Goal: Task Accomplishment & Management: Use online tool/utility

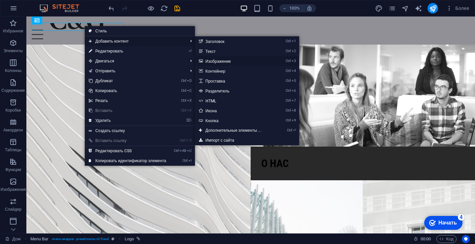
click at [216, 58] on link "Ctrl 3 Изображение" at bounding box center [235, 61] width 80 height 10
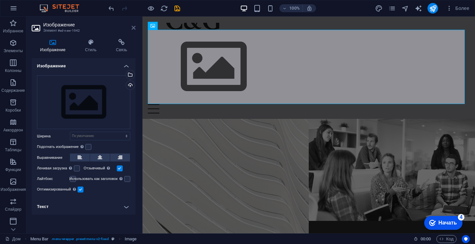
click at [134, 28] on icon at bounding box center [134, 27] width 4 height 5
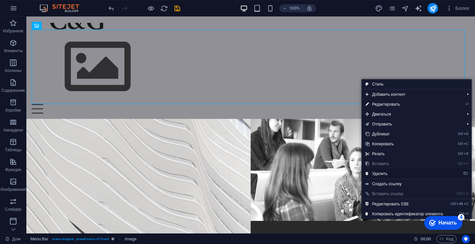
click at [396, 173] on link "⌦ Удалить" at bounding box center [404, 174] width 85 height 10
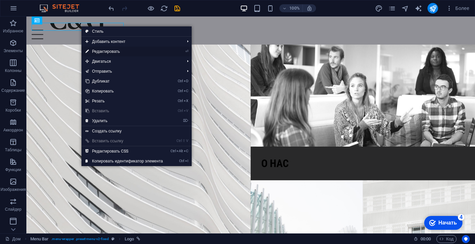
click at [117, 48] on link "⏎ Редактировать" at bounding box center [123, 52] width 85 height 10
select select "px"
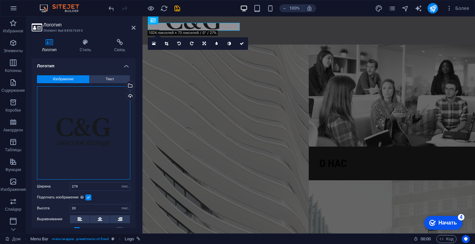
click at [82, 142] on div "Перетащите файлы сюда, щелкните, чтобы выбрать файлы, или выберите файлы из раз…" at bounding box center [83, 132] width 93 height 93
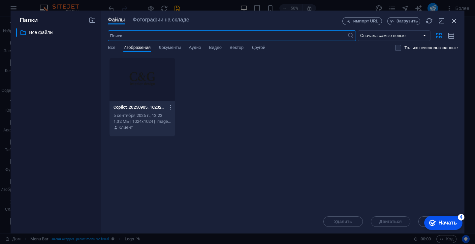
click at [454, 20] on icon "button" at bounding box center [454, 20] width 7 height 7
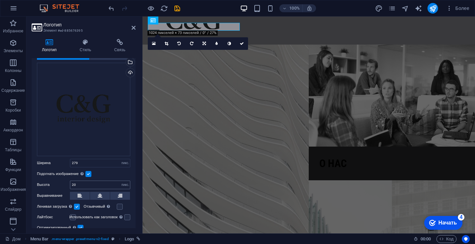
scroll to position [33, 0]
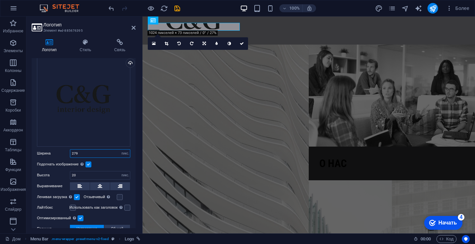
click at [92, 150] on input "279" at bounding box center [100, 153] width 60 height 8
click at [90, 164] on label at bounding box center [88, 164] width 6 height 6
click at [0, 0] on input "Подогнать изображение Автоматически подгонять изображение под фиксированную шир…" at bounding box center [0, 0] width 0 height 0
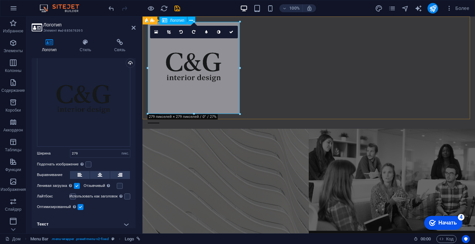
drag, startPoint x: 336, startPoint y: 130, endPoint x: 199, endPoint y: 92, distance: 142.0
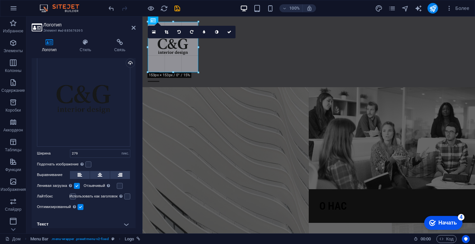
drag, startPoint x: 174, startPoint y: 47, endPoint x: 60, endPoint y: 48, distance: 113.5
click at [167, 32] on icon at bounding box center [167, 32] width 4 height 4
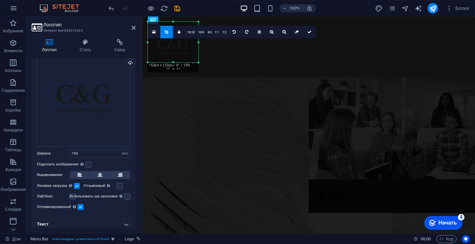
drag, startPoint x: 174, startPoint y: 72, endPoint x: 173, endPoint y: 62, distance: 9.9
click at [173, 62] on div at bounding box center [173, 62] width 50 height 2
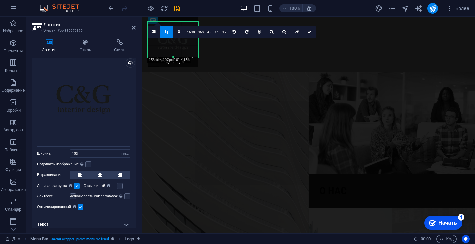
drag, startPoint x: 174, startPoint y: 21, endPoint x: 172, endPoint y: 26, distance: 5.5
click at [172, 26] on div "180 170 160 150 140 130 120 110 100 90 80 70 60 50 40 30 20 10 0 -10 -20 -30 -4…" at bounding box center [173, 39] width 50 height 35
click at [309, 30] on icon at bounding box center [309, 32] width 4 height 4
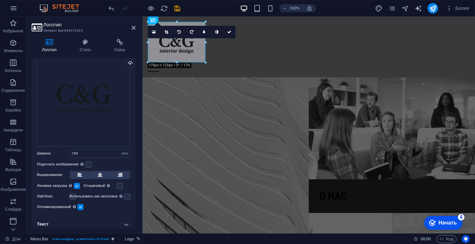
drag, startPoint x: 198, startPoint y: 56, endPoint x: 207, endPoint y: 62, distance: 10.4
click at [167, 31] on icon at bounding box center [167, 32] width 4 height 4
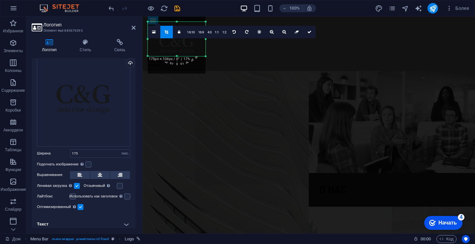
drag, startPoint x: 177, startPoint y: 62, endPoint x: 178, endPoint y: 56, distance: 6.0
click at [178, 56] on div at bounding box center [177, 56] width 58 height 2
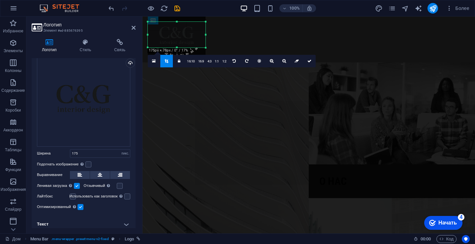
drag, startPoint x: 177, startPoint y: 21, endPoint x: 178, endPoint y: 30, distance: 8.6
click at [178, 30] on div "180 170 160 150 140 130 120 110 100 90 80 70 60 50 40 30 20 10 0 -10 -20 -30 -4…" at bounding box center [177, 35] width 58 height 26
click at [310, 59] on link at bounding box center [309, 61] width 13 height 13
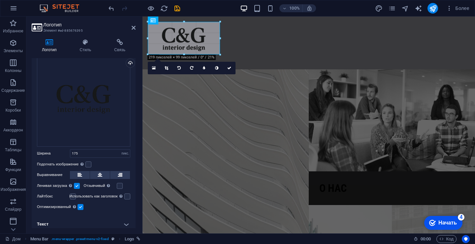
drag, startPoint x: 206, startPoint y: 48, endPoint x: 216, endPoint y: 55, distance: 12.4
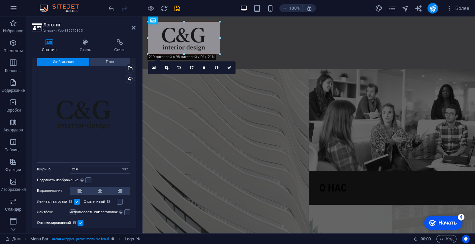
scroll to position [0, 0]
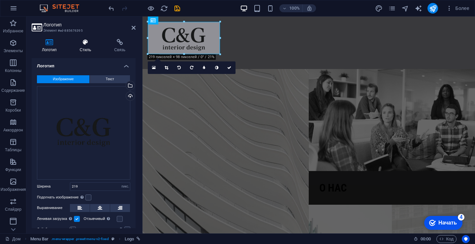
click at [85, 44] on icon at bounding box center [86, 42] width 32 height 7
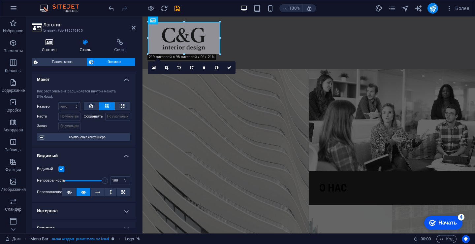
click at [51, 49] on font "Логотип" at bounding box center [49, 50] width 15 height 5
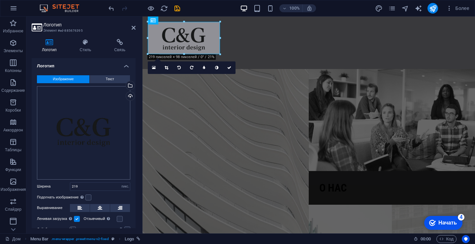
scroll to position [36, 0]
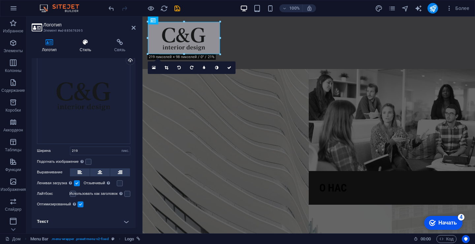
click at [86, 44] on icon at bounding box center [86, 42] width 32 height 7
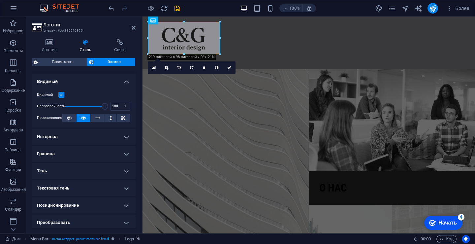
scroll to position [128, 0]
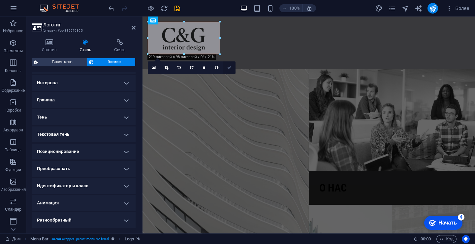
click at [230, 65] on link at bounding box center [229, 67] width 13 height 13
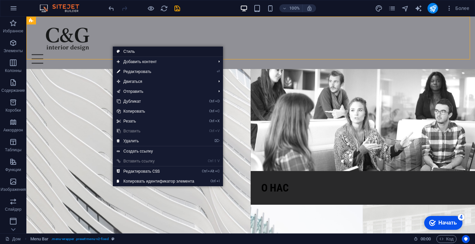
click at [143, 50] on link "Стиль" at bounding box center [168, 52] width 110 height 10
select select "rem"
select select "sticky_banner"
select select "px"
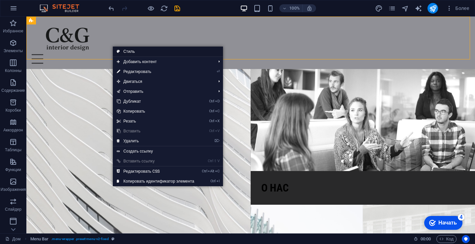
select select "px"
select select "hover_box_bottom"
select select "px"
select select "rem"
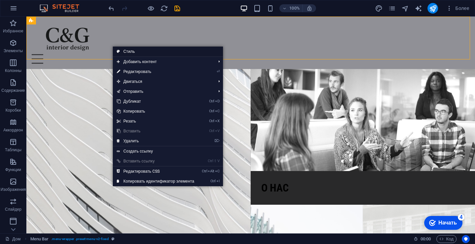
select select "rem"
select select "400"
select select "px"
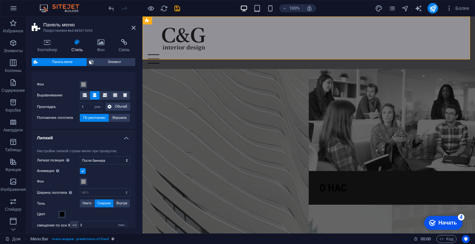
scroll to position [132, 0]
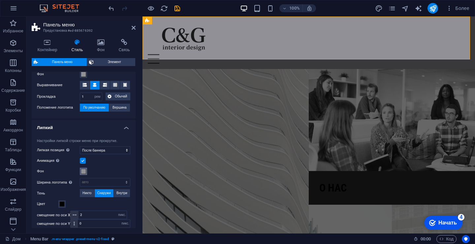
click at [85, 172] on span at bounding box center [83, 171] width 5 height 5
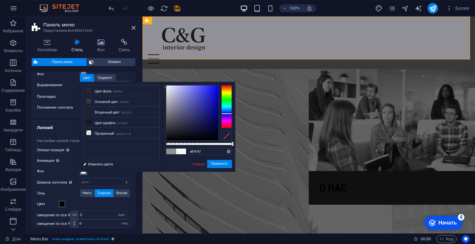
type input "#ffffff"
drag, startPoint x: 168, startPoint y: 107, endPoint x: 163, endPoint y: 78, distance: 29.6
click at [163, 78] on body "Индивидуальный Дом Избранное Элементы Колонны Содержание Коробки Аккордеон Табл…" at bounding box center [237, 122] width 475 height 244
click at [214, 165] on font "Применять" at bounding box center [219, 164] width 17 height 4
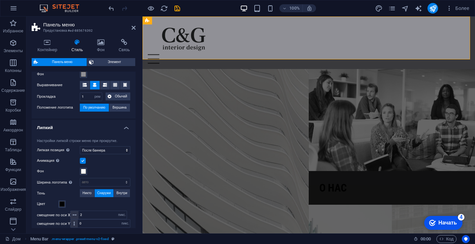
drag, startPoint x: 334, startPoint y: 257, endPoint x: 339, endPoint y: 257, distance: 5.9
drag, startPoint x: 618, startPoint y: 453, endPoint x: 440, endPoint y: 220, distance: 292.8
click at [440, 220] on font "Начать" at bounding box center [447, 223] width 18 height 6
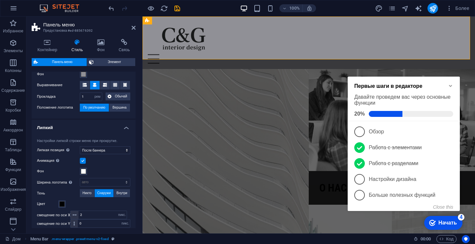
click at [440, 219] on font "Начать" at bounding box center [447, 222] width 18 height 6
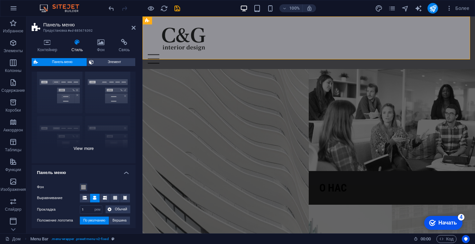
scroll to position [0, 0]
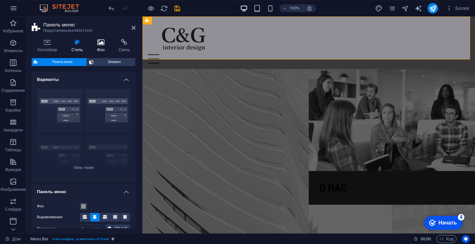
click at [100, 43] on icon at bounding box center [100, 42] width 19 height 7
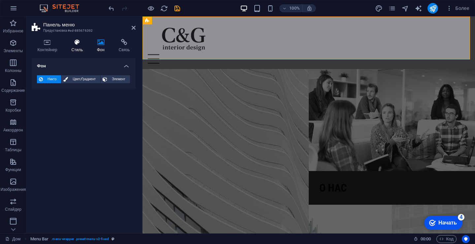
click at [83, 41] on icon at bounding box center [77, 42] width 23 height 7
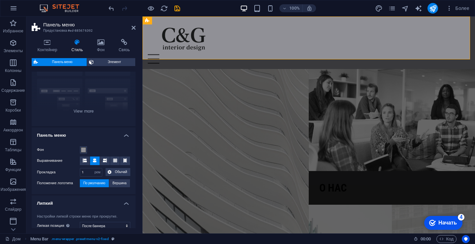
scroll to position [99, 0]
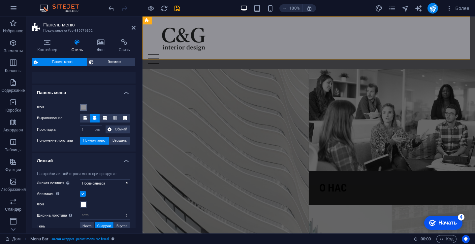
click at [84, 105] on span at bounding box center [83, 107] width 5 height 5
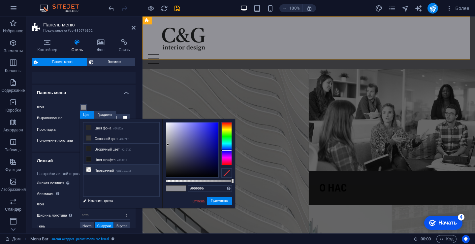
click at [97, 169] on font "Прозрачный" at bounding box center [104, 171] width 19 height 4
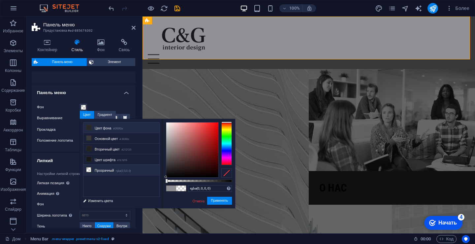
click at [111, 128] on font "Цвет фона" at bounding box center [103, 128] width 17 height 4
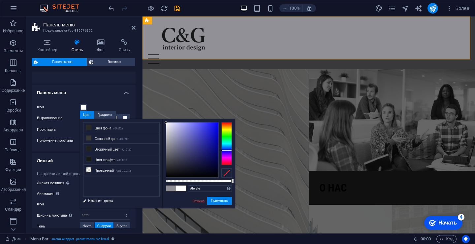
type input "#ffffff"
drag, startPoint x: 167, startPoint y: 167, endPoint x: 21, endPoint y: 102, distance: 159.8
click at [164, 118] on body "Индивидуальный Дом Избранное Элементы Колонны Содержание Коробки Аккордеон Табл…" at bounding box center [237, 122] width 475 height 244
click at [216, 201] on font "Применять" at bounding box center [219, 201] width 17 height 4
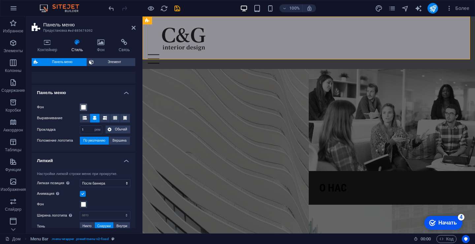
click at [82, 108] on span at bounding box center [83, 107] width 5 height 5
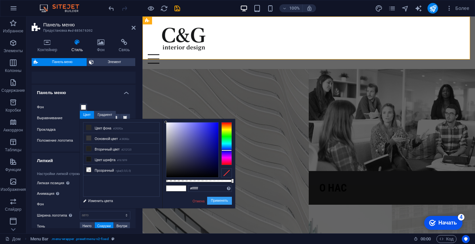
click at [217, 201] on font "Применять" at bounding box center [219, 201] width 17 height 4
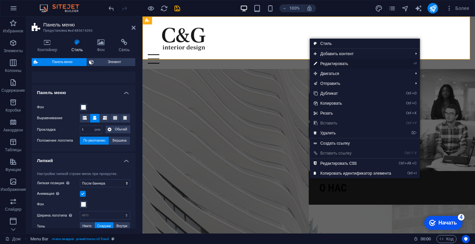
click at [332, 64] on font "Редактировать" at bounding box center [334, 63] width 28 height 5
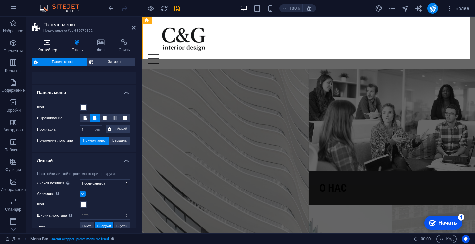
click at [53, 45] on icon at bounding box center [47, 42] width 31 height 7
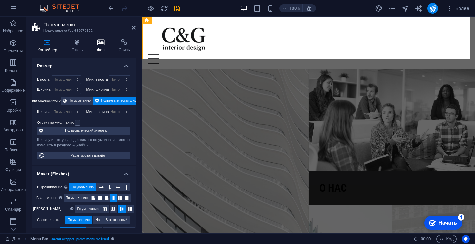
click at [102, 45] on icon at bounding box center [100, 42] width 19 height 7
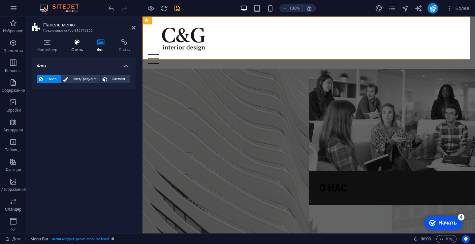
click at [76, 44] on icon at bounding box center [77, 42] width 23 height 7
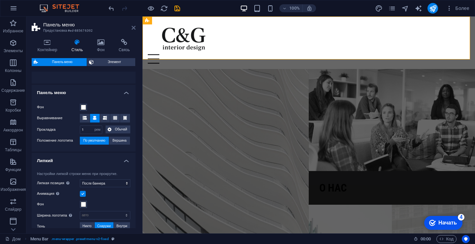
click at [135, 29] on icon at bounding box center [134, 27] width 4 height 5
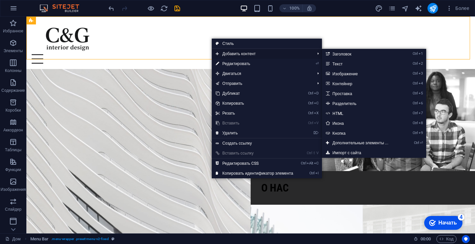
click at [245, 56] on font "Добавить контент" at bounding box center [238, 53] width 33 height 5
click at [343, 54] on font "Заголовок" at bounding box center [342, 54] width 19 height 5
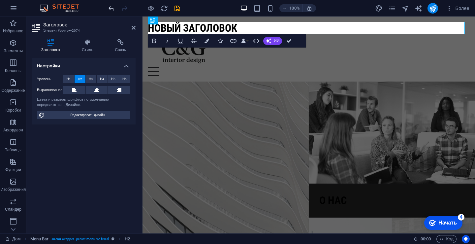
click at [111, 8] on icon "отменить" at bounding box center [112, 9] width 8 height 8
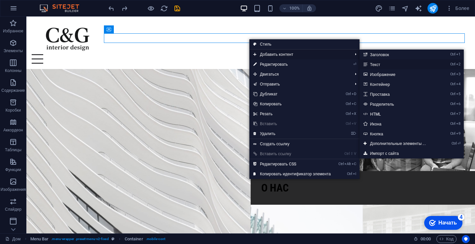
click at [389, 65] on link "Ctrl 2 Текст" at bounding box center [400, 64] width 80 height 10
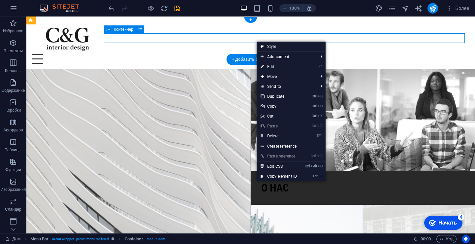
click at [244, 54] on div at bounding box center [251, 59] width 438 height 10
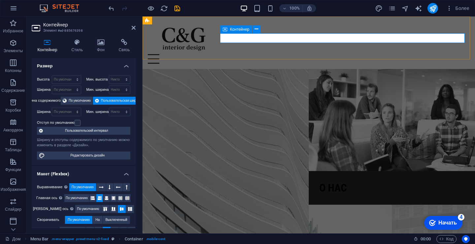
click at [228, 54] on div at bounding box center [309, 59] width 322 height 10
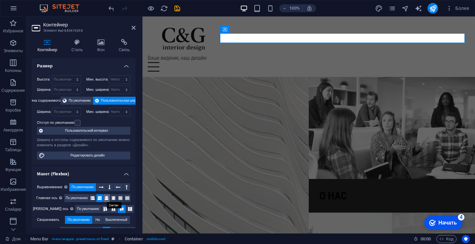
click at [109, 196] on button at bounding box center [106, 198] width 7 height 8
click at [365, 54] on div "Ваше видение, наш дизайн" at bounding box center [309, 58] width 322 height 8
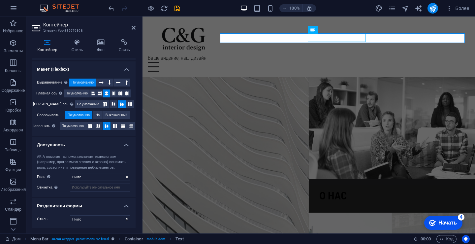
scroll to position [105, 0]
click at [111, 216] on select "Никто Треугольник Квадрат Диагональ Полигон 1 Полигон 2 Зигзаг Множественные зи…" at bounding box center [100, 219] width 60 height 8
click at [56, 211] on div "Стиль Никто Треугольник Квадрат Диагональ Полигон 1 Полигон 2 Зигзаг Множествен…" at bounding box center [84, 218] width 104 height 18
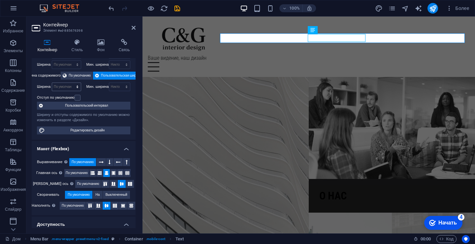
scroll to position [0, 0]
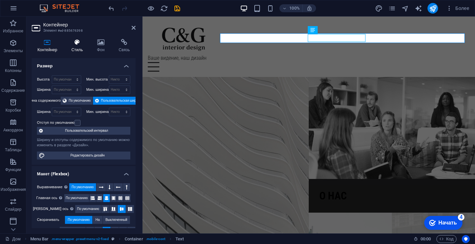
click at [79, 50] on font "Стиль" at bounding box center [77, 50] width 12 height 5
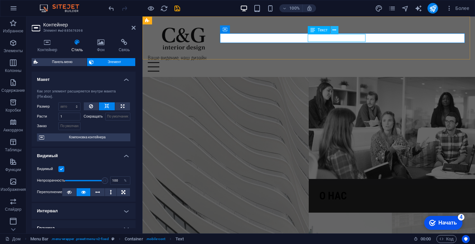
click at [334, 32] on icon at bounding box center [335, 30] width 4 height 7
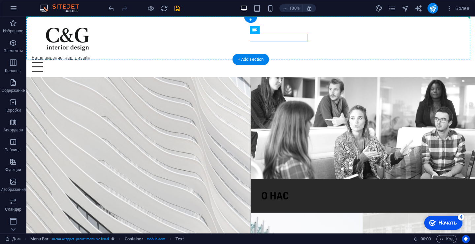
drag, startPoint x: 192, startPoint y: 37, endPoint x: 337, endPoint y: 36, distance: 144.5
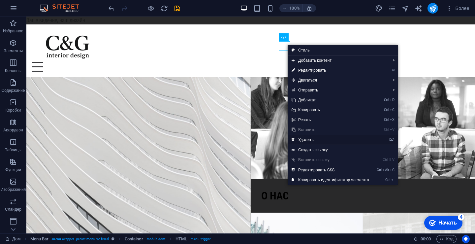
click at [311, 138] on font "Удалить" at bounding box center [306, 139] width 16 height 5
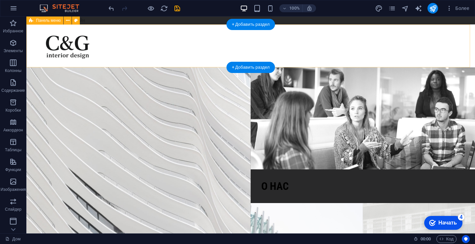
click at [259, 42] on div "Дом О нас Проекты Контакт" at bounding box center [250, 45] width 449 height 43
click at [238, 46] on div "Дом О нас Проекты Контакт" at bounding box center [250, 45] width 449 height 43
click at [250, 43] on div "Дом О нас Проекты Контакт" at bounding box center [250, 45] width 449 height 43
select select "rem"
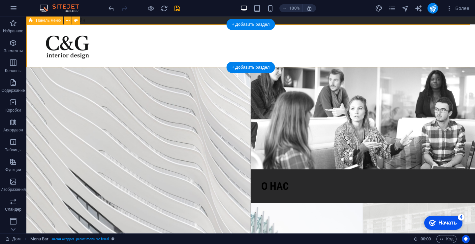
select select "sticky_banner"
select select "px"
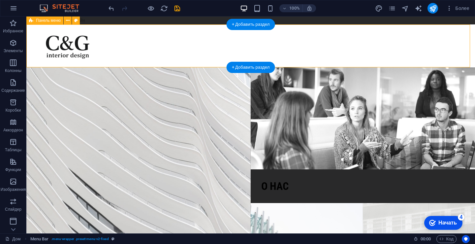
select select "hover_box_bottom"
select select "px"
select select "rem"
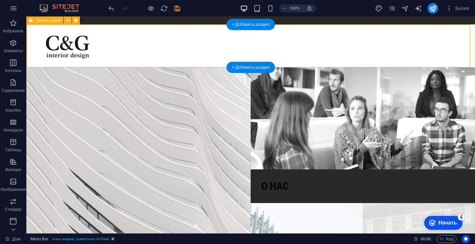
select select "400"
select select "px"
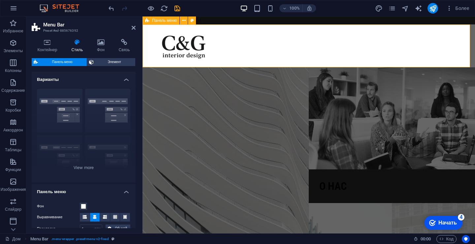
click at [300, 45] on div "Дом О нас Проекты Контакт" at bounding box center [309, 45] width 333 height 43
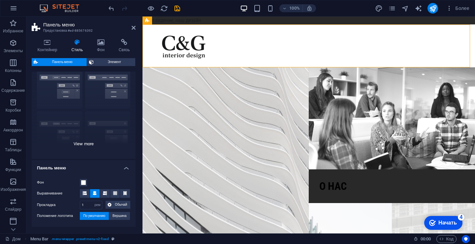
scroll to position [33, 0]
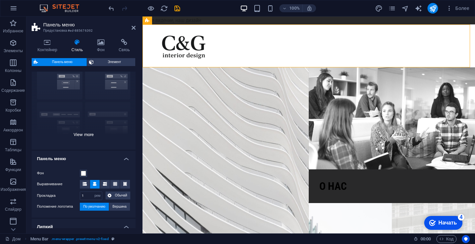
click at [83, 134] on div "Граница Центрированный По умолчанию Зафиксированный Локи Курок Широкий XXL" at bounding box center [84, 99] width 104 height 99
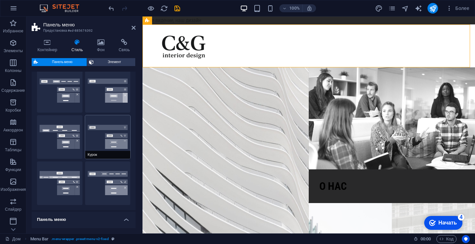
scroll to position [0, 0]
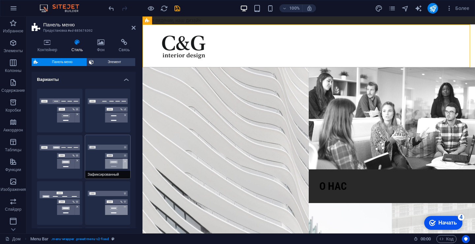
drag, startPoint x: 109, startPoint y: 159, endPoint x: 106, endPoint y: 154, distance: 4.9
click at [106, 153] on button "Зафиксированный" at bounding box center [108, 157] width 46 height 44
select select "sticky_menu"
select select "link-special-font"
select select "rem"
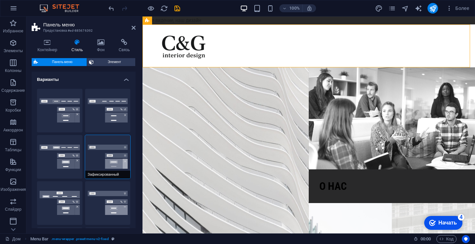
select select "700"
click at [95, 120] on button "Центрированный" at bounding box center [108, 111] width 46 height 44
select select "hover_border_bottom"
select select "DISABLED_OPTION_VALUE"
select select "link-special-font"
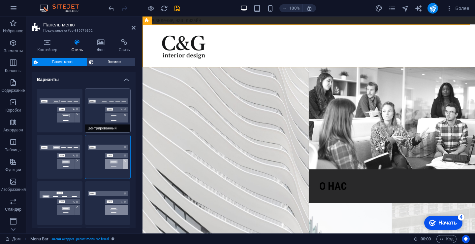
select select "rem"
select select
click at [104, 160] on button "Зафиксированный" at bounding box center [108, 157] width 46 height 44
select select "hover_box_bottom"
select select "rem"
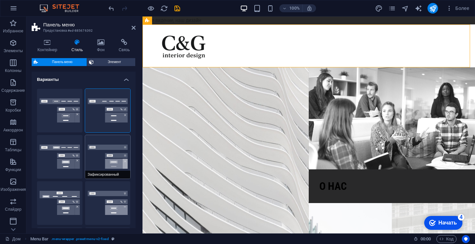
select select "link-special-font"
select select "rem"
select select "700"
click at [60, 158] on div "Граница Центрированный По умолчанию Зафиксированный Локи Курок Широкий XXL" at bounding box center [84, 179] width 104 height 193
click at [310, 45] on div "Дом О нас Проекты Контакт" at bounding box center [309, 45] width 333 height 43
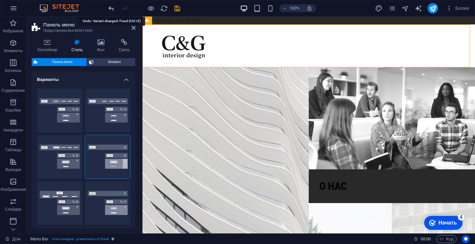
click at [111, 8] on icon "отменить" at bounding box center [112, 9] width 8 height 8
select select "hover_border_bottom"
select select "DISABLED_OPTION_VALUE"
select select "link-special-font"
select select
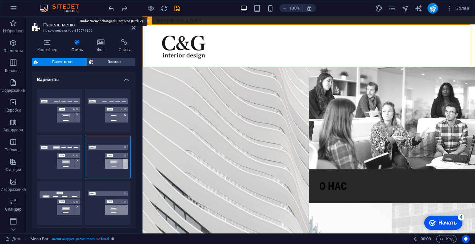
click at [111, 7] on icon "отменить" at bounding box center [112, 9] width 8 height 8
select select "hover_box_bottom"
select select "rem"
select select "link-special-font"
select select "700"
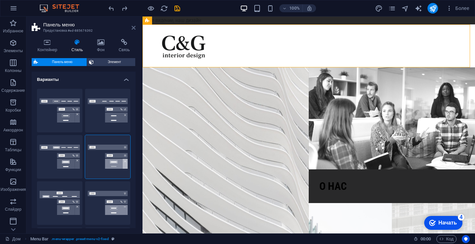
click at [132, 25] on icon at bounding box center [134, 27] width 4 height 5
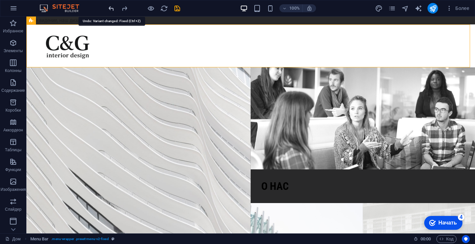
click at [112, 9] on icon "отменить" at bounding box center [112, 9] width 8 height 8
click at [111, 8] on icon "отменить" at bounding box center [112, 9] width 8 height 8
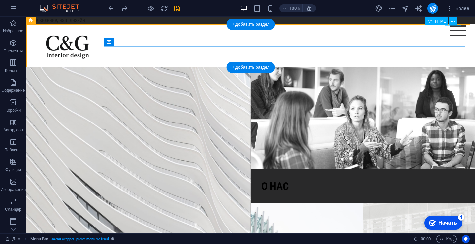
click at [453, 32] on div at bounding box center [458, 30] width 16 height 11
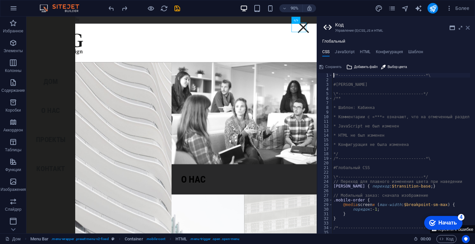
click at [467, 28] on icon at bounding box center [468, 27] width 4 height 5
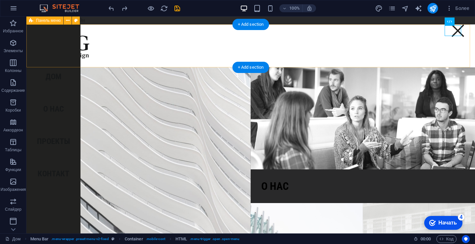
click at [416, 42] on div "Дом О нас Проекты Контакт" at bounding box center [250, 45] width 449 height 43
select select "rem"
select select "sticky_banner"
select select "px"
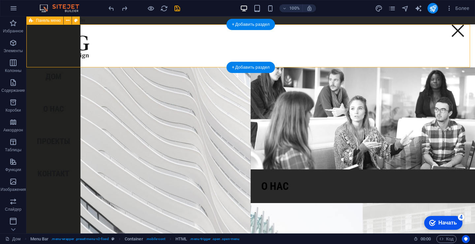
select select "px"
select select "hover_box_bottom"
select select "px"
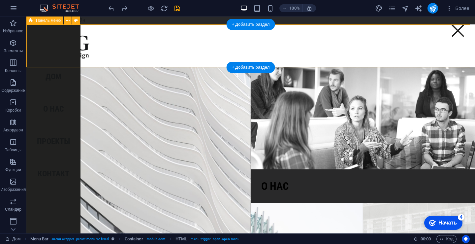
select select "rem"
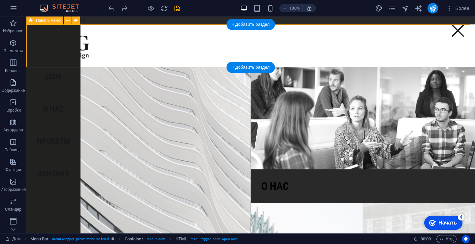
select select "rem"
select select "400"
select select "px"
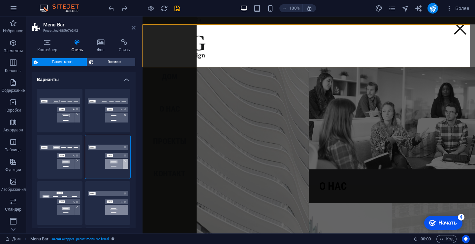
drag, startPoint x: 132, startPoint y: 26, endPoint x: 106, endPoint y: 11, distance: 30.0
click at [132, 26] on icon at bounding box center [134, 27] width 4 height 5
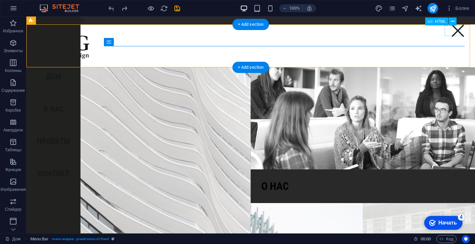
click at [458, 33] on div at bounding box center [458, 30] width 16 height 11
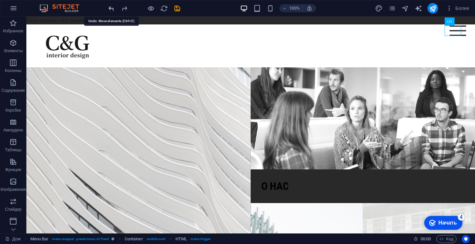
click at [111, 7] on icon "отменить" at bounding box center [112, 9] width 8 height 8
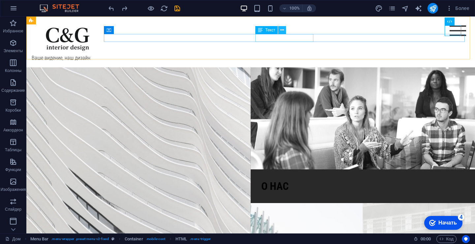
click at [281, 32] on icon at bounding box center [282, 30] width 4 height 7
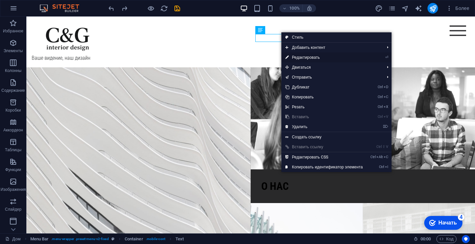
click at [298, 56] on font "Редактировать" at bounding box center [306, 57] width 28 height 5
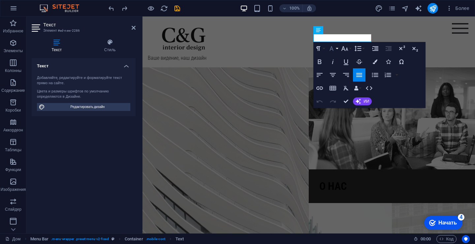
click at [335, 49] on icon "button" at bounding box center [332, 49] width 8 height 8
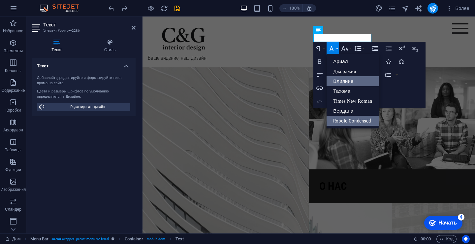
click at [345, 82] on font "Влияние" at bounding box center [343, 81] width 20 height 6
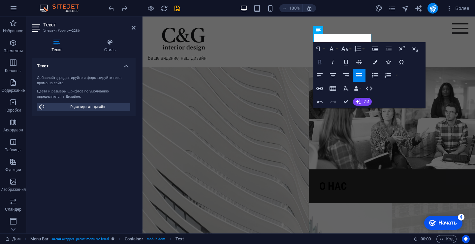
click at [321, 62] on icon "button" at bounding box center [320, 62] width 4 height 5
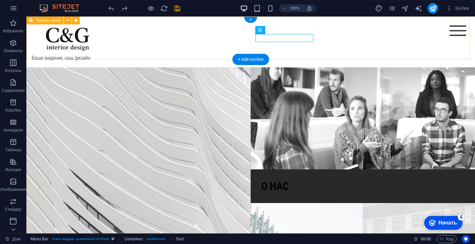
click at [193, 50] on div "Ваше видение, наш дизайн Дом О нас Проекты Контакт" at bounding box center [250, 41] width 449 height 51
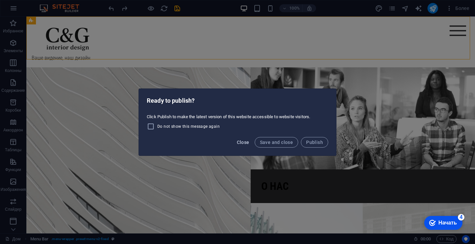
click at [246, 142] on span "Close" at bounding box center [243, 142] width 13 height 5
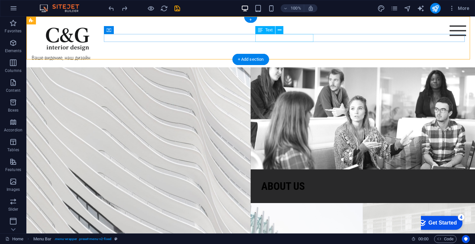
click at [291, 54] on div "Ваше видение, наш дизайн" at bounding box center [251, 58] width 438 height 8
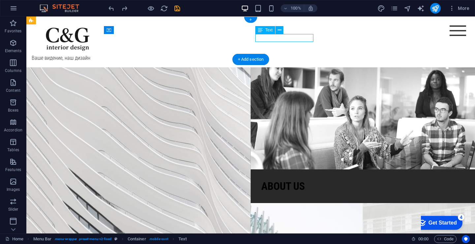
click at [291, 54] on div "Ваше видение, наш дизайн" at bounding box center [251, 58] width 438 height 8
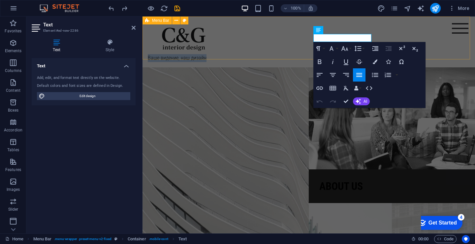
drag, startPoint x: 370, startPoint y: 36, endPoint x: 311, endPoint y: 31, distance: 59.6
click at [311, 31] on div "Ваше видение, наш дизайн Home About us Projects Contact" at bounding box center [309, 41] width 333 height 51
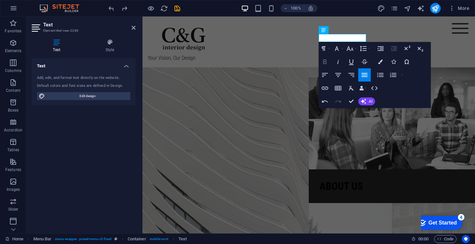
click at [325, 60] on icon "button" at bounding box center [325, 62] width 8 height 8
click at [364, 54] on p "Your Vision, Our Design ​" at bounding box center [309, 58] width 322 height 8
drag, startPoint x: 366, startPoint y: 37, endPoint x: 318, endPoint y: 35, distance: 47.9
click at [318, 54] on div "Your Vision, Our Design ​" at bounding box center [309, 58] width 322 height 8
click at [326, 60] on icon "button" at bounding box center [325, 62] width 8 height 8
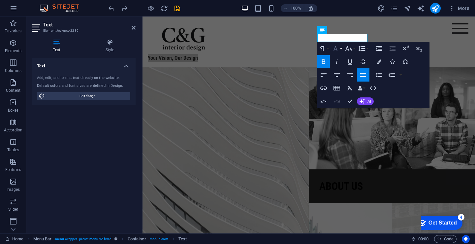
click at [337, 51] on icon "button" at bounding box center [336, 48] width 4 height 5
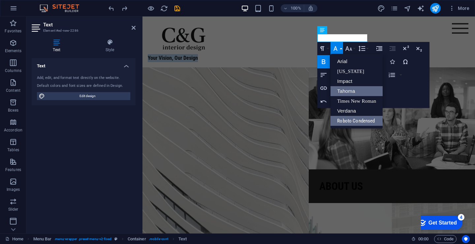
click at [344, 87] on link "Tahoma" at bounding box center [357, 91] width 52 height 10
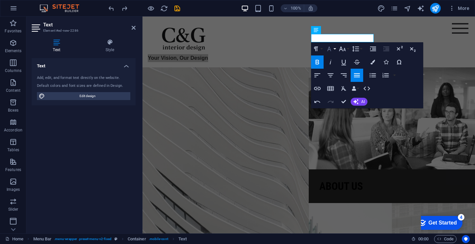
click at [332, 48] on icon "button" at bounding box center [329, 49] width 8 height 8
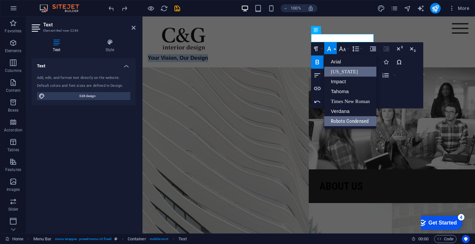
click at [346, 75] on link "[US_STATE]" at bounding box center [350, 72] width 52 height 10
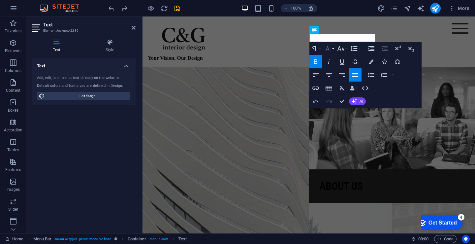
click at [327, 50] on icon "button" at bounding box center [328, 49] width 8 height 8
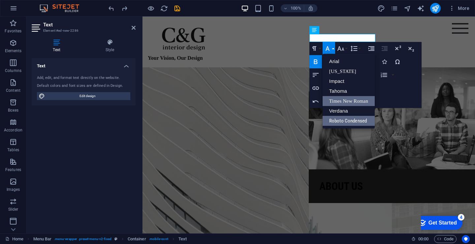
click at [348, 100] on link "Times New Roman" at bounding box center [349, 101] width 52 height 10
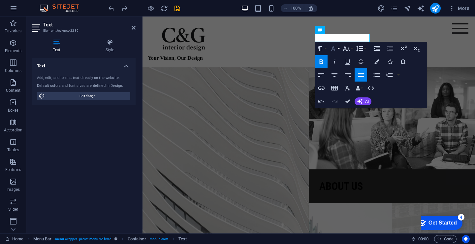
click at [335, 51] on icon "button" at bounding box center [333, 49] width 8 height 8
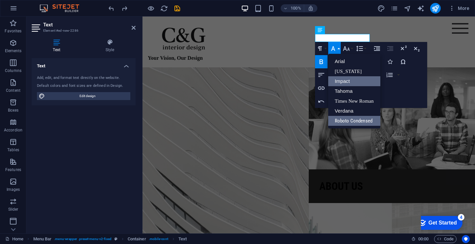
click at [355, 84] on link "Impact" at bounding box center [354, 81] width 52 height 10
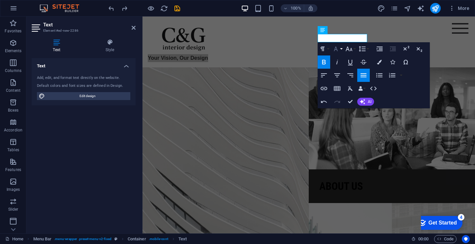
click at [336, 47] on icon "button" at bounding box center [336, 49] width 4 height 5
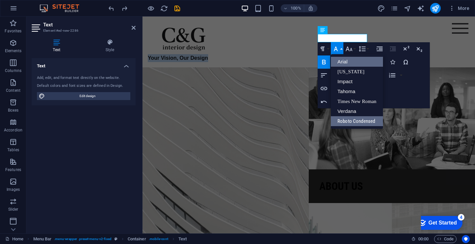
click at [351, 59] on link "Arial" at bounding box center [357, 62] width 52 height 10
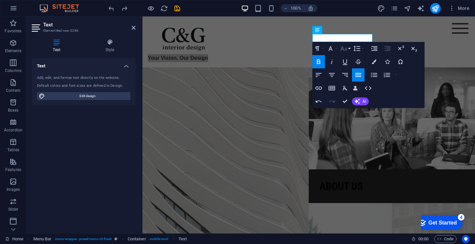
click at [349, 47] on button "Font Size" at bounding box center [345, 48] width 13 height 13
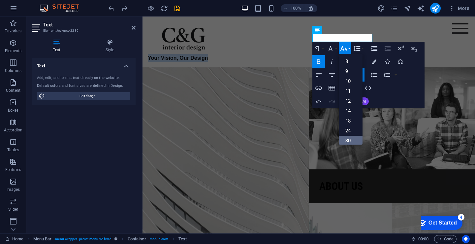
click at [358, 138] on link "30" at bounding box center [351, 141] width 24 height 10
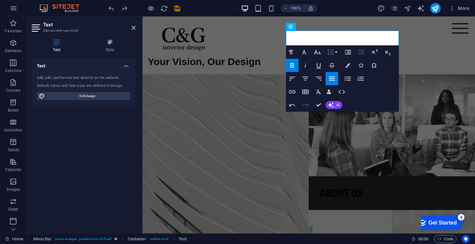
click at [336, 54] on button "Line Height" at bounding box center [332, 52] width 13 height 13
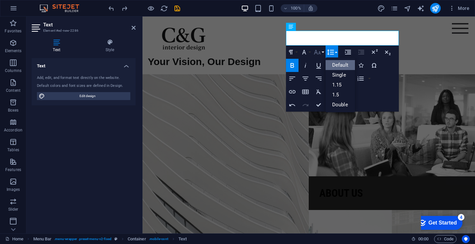
click at [319, 50] on icon "button" at bounding box center [317, 52] width 8 height 8
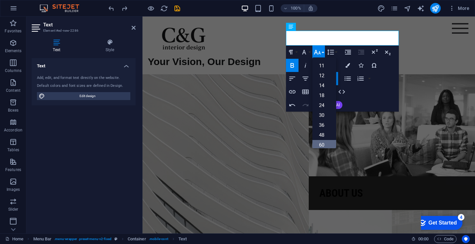
scroll to position [53, 0]
click at [327, 123] on link "60" at bounding box center [324, 121] width 24 height 10
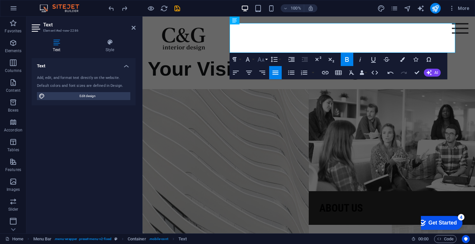
click at [263, 58] on icon "button" at bounding box center [261, 59] width 8 height 8
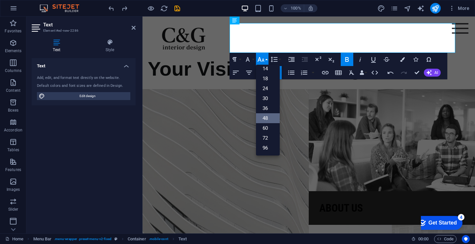
click at [269, 119] on link "48" at bounding box center [268, 118] width 24 height 10
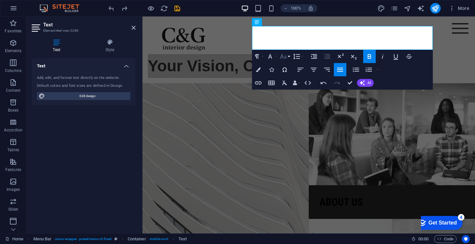
click at [285, 57] on icon "button" at bounding box center [283, 56] width 8 height 8
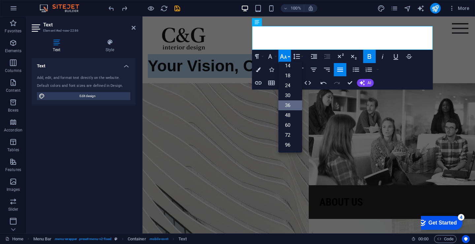
click at [290, 104] on link "36" at bounding box center [290, 105] width 24 height 10
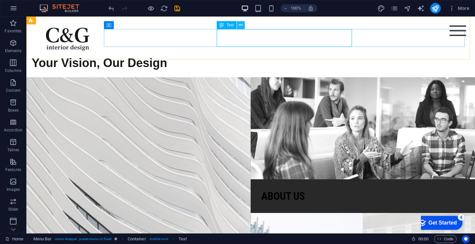
click at [239, 26] on icon at bounding box center [241, 25] width 4 height 7
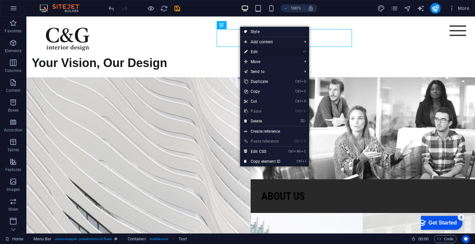
click at [259, 50] on link "⏎ Edit" at bounding box center [262, 52] width 44 height 10
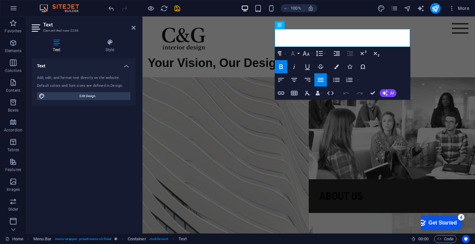
click at [293, 52] on icon "button" at bounding box center [293, 53] width 4 height 5
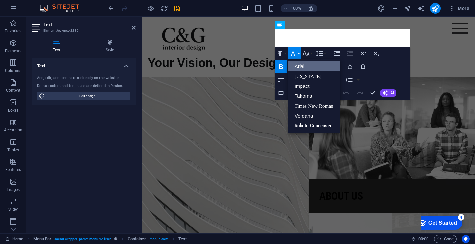
scroll to position [0, 0]
click at [307, 77] on link "[US_STATE]" at bounding box center [314, 76] width 52 height 10
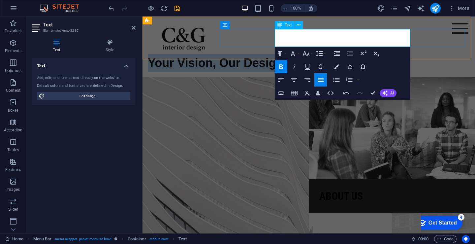
drag, startPoint x: 277, startPoint y: 37, endPoint x: 409, endPoint y: 41, distance: 132.3
click at [283, 56] on span "Your Vision, Our Design" at bounding box center [216, 63] width 136 height 14
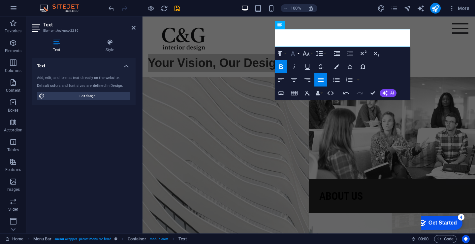
click at [294, 50] on icon "button" at bounding box center [293, 53] width 8 height 8
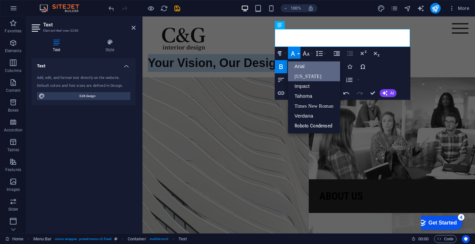
click at [302, 78] on link "[US_STATE]" at bounding box center [314, 76] width 52 height 10
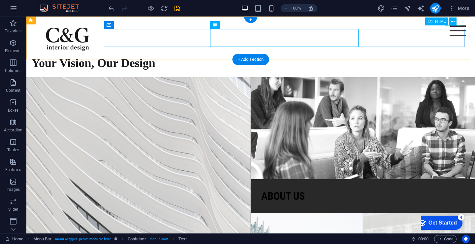
click at [457, 32] on div at bounding box center [458, 30] width 16 height 11
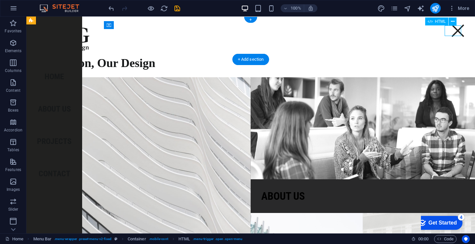
click at [454, 32] on div at bounding box center [458, 30] width 16 height 11
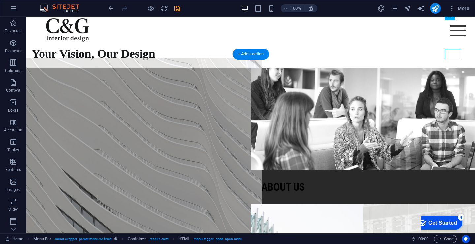
scroll to position [33, 0]
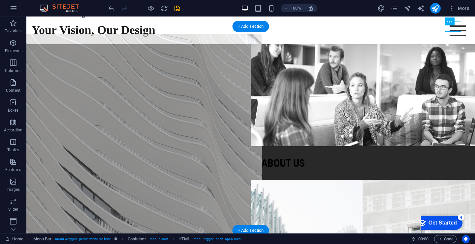
click at [141, 122] on figure at bounding box center [138, 146] width 247 height 224
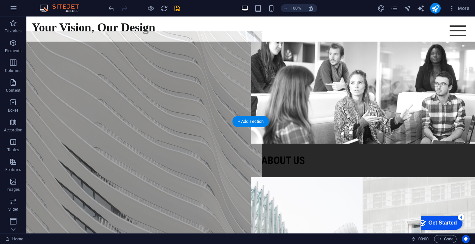
scroll to position [0, 0]
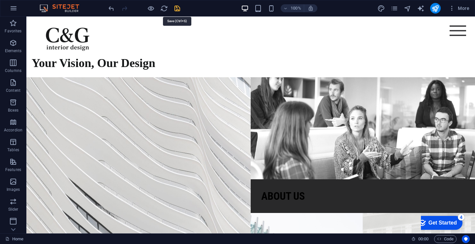
click at [177, 8] on icon "save" at bounding box center [178, 9] width 8 height 8
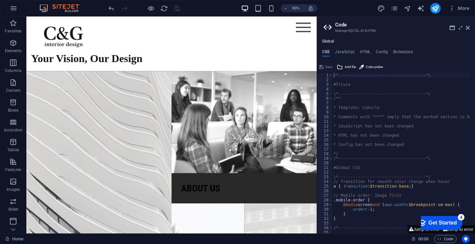
click at [470, 25] on aside "Code Manage (S)CSS, JS & HTML Global CSS JavaScript HTML Config Boilerplate /*-…" at bounding box center [396, 124] width 158 height 217
drag, startPoint x: 468, startPoint y: 26, endPoint x: 441, endPoint y: 16, distance: 29.3
click at [468, 26] on icon at bounding box center [468, 27] width 4 height 5
